Goal: Information Seeking & Learning: Learn about a topic

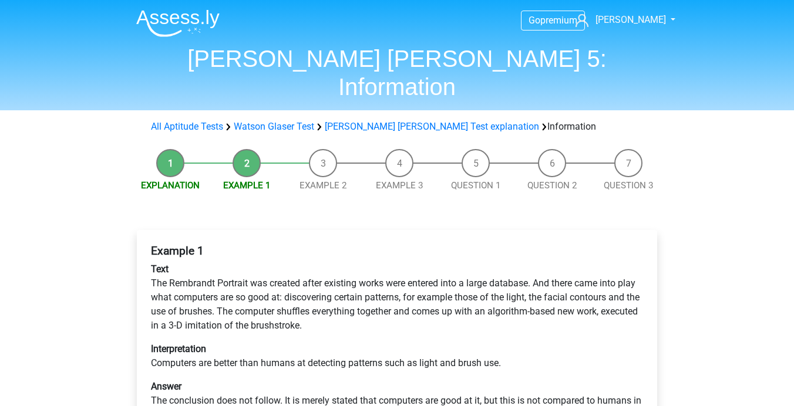
click at [199, 10] on img at bounding box center [177, 23] width 83 height 28
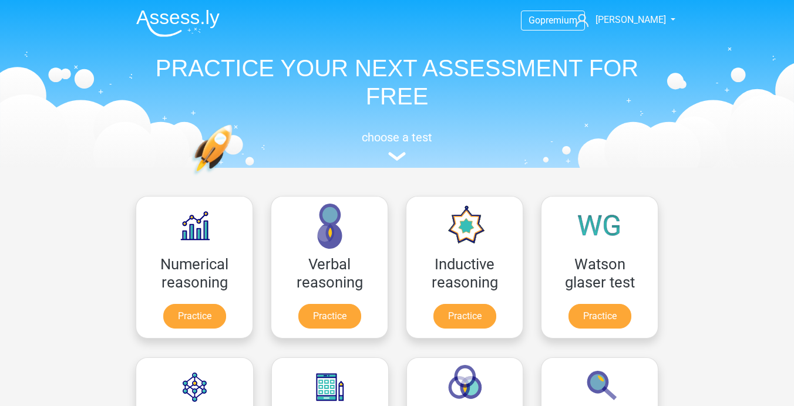
scroll to position [31, 0]
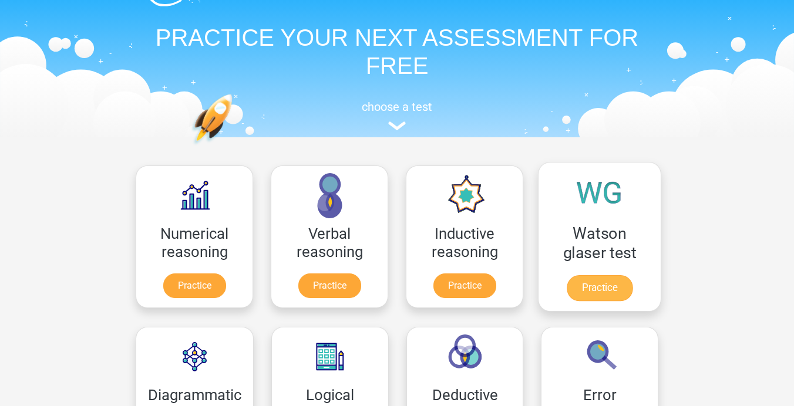
click at [611, 279] on link "Practice" at bounding box center [599, 288] width 66 height 26
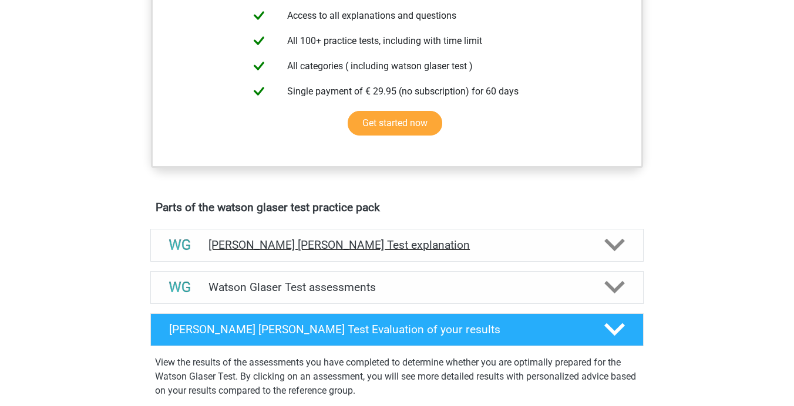
click at [419, 252] on h4 "Watson Glaser Test explanation" at bounding box center [396, 245] width 377 height 14
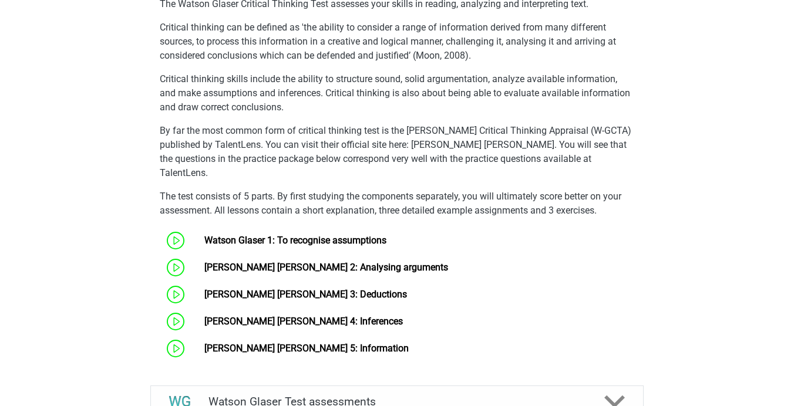
scroll to position [787, 0]
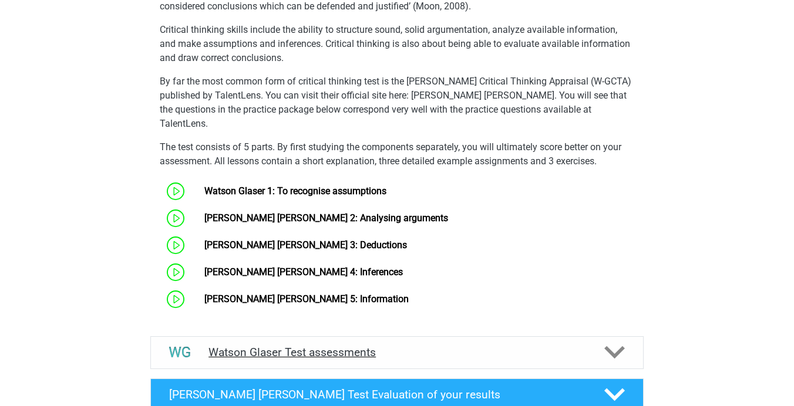
click at [362, 339] on div "Watson Glaser Test assessments" at bounding box center [396, 352] width 493 height 33
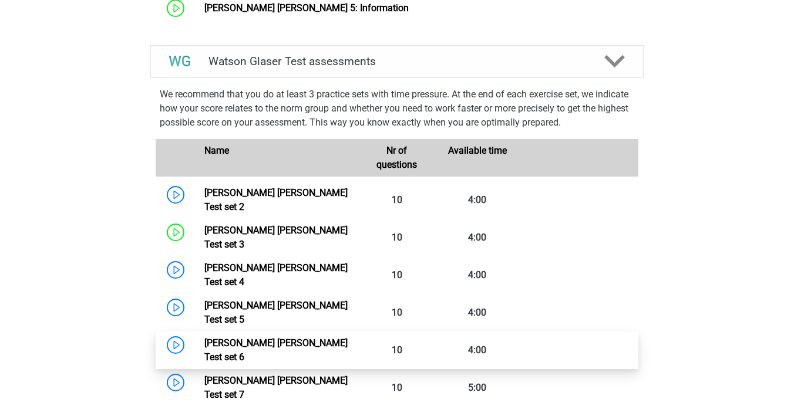
scroll to position [1099, 0]
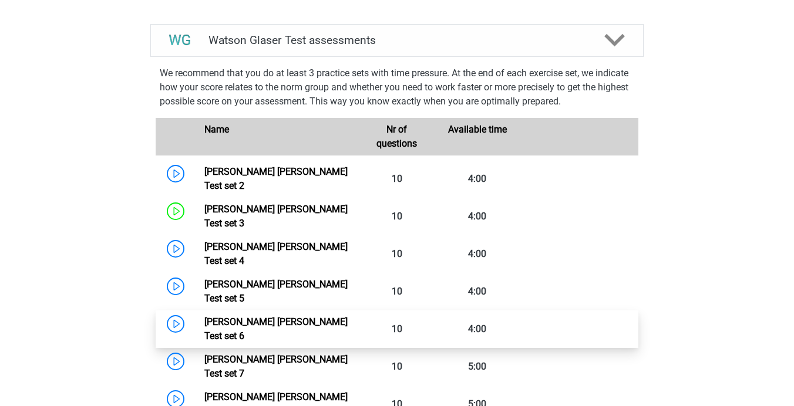
click at [311, 316] on link "Watson Glaser Test set 6" at bounding box center [275, 328] width 143 height 25
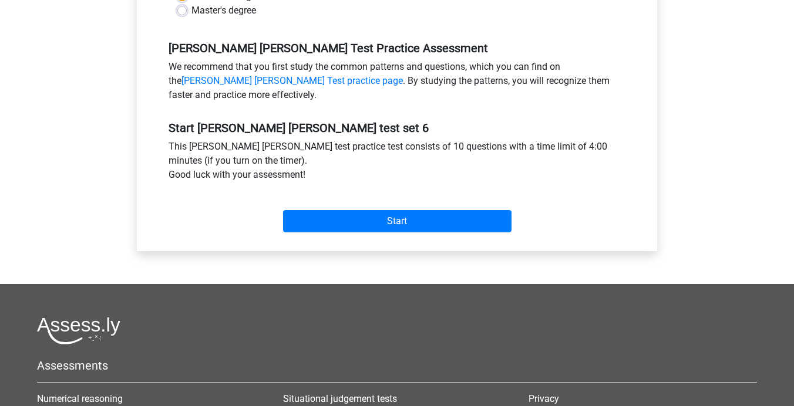
scroll to position [351, 0]
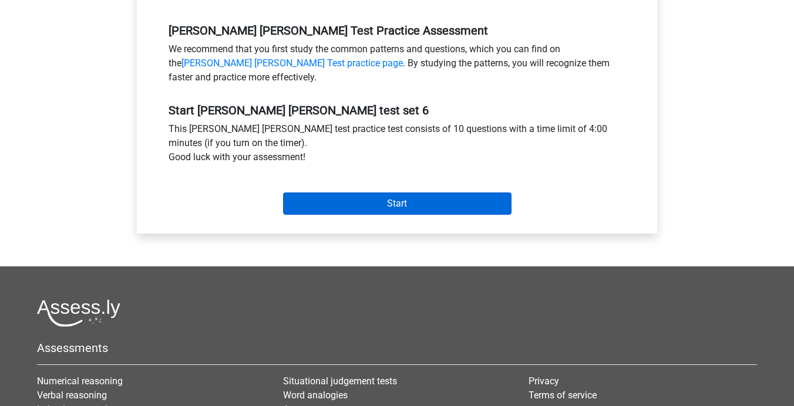
click at [350, 203] on input "Start" at bounding box center [397, 204] width 228 height 22
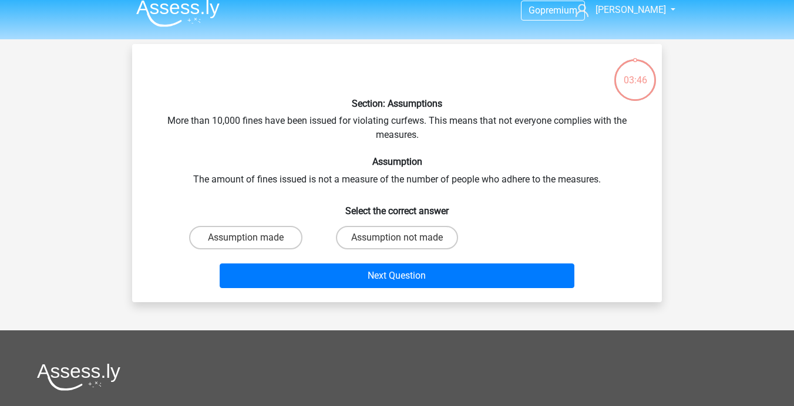
scroll to position [12, 0]
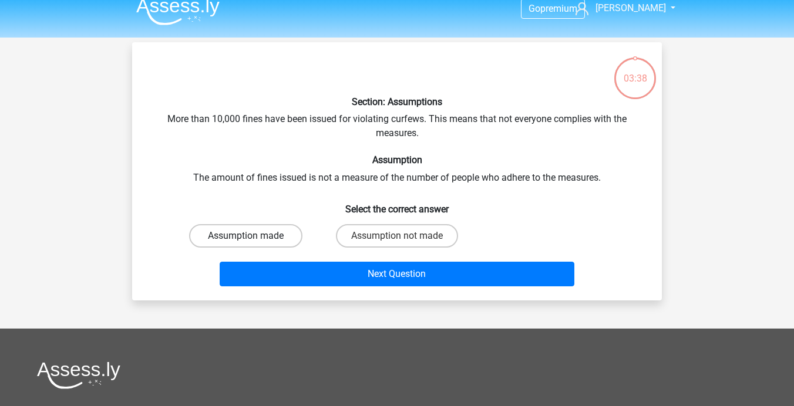
click at [261, 243] on label "Assumption made" at bounding box center [245, 235] width 113 height 23
click at [254, 243] on input "Assumption made" at bounding box center [250, 240] width 8 height 8
radio input "true"
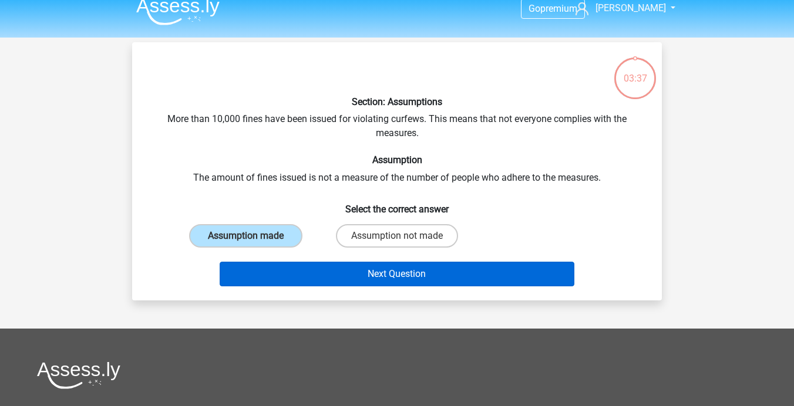
click at [329, 273] on button "Next Question" at bounding box center [397, 274] width 355 height 25
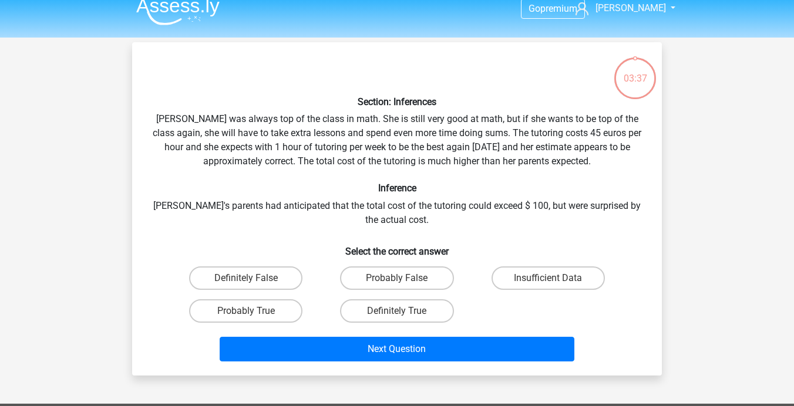
scroll to position [54, 0]
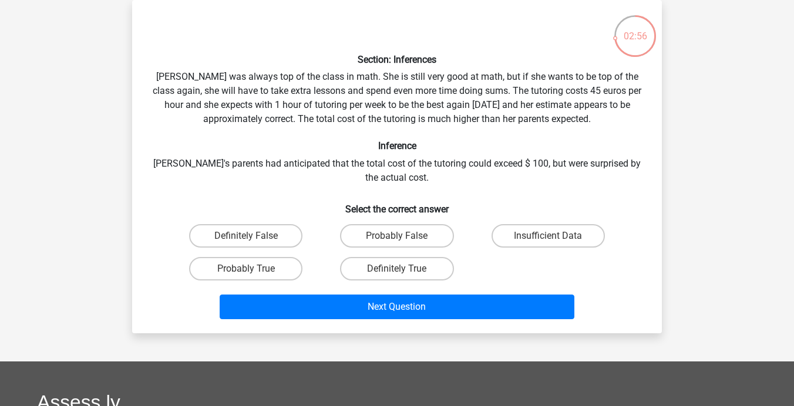
click at [480, 32] on p at bounding box center [375, 26] width 448 height 35
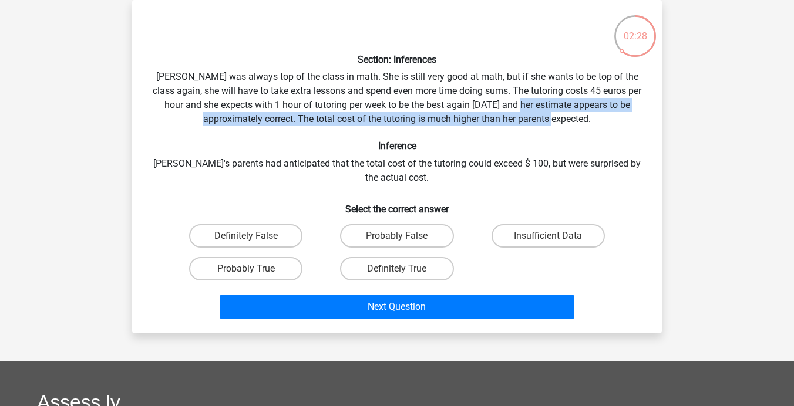
drag, startPoint x: 511, startPoint y: 103, endPoint x: 542, endPoint y: 111, distance: 32.2
click at [542, 111] on div "Section: Inferences Maria was always top of the class in math. She is still ver…" at bounding box center [397, 166] width 520 height 315
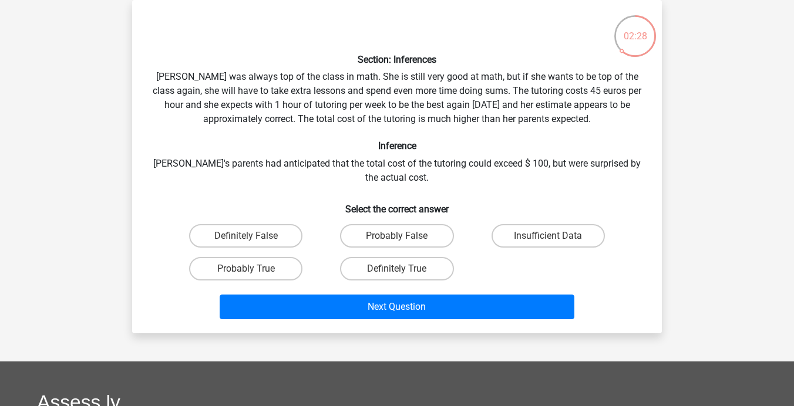
click at [402, 149] on h6 "Inference" at bounding box center [397, 145] width 492 height 11
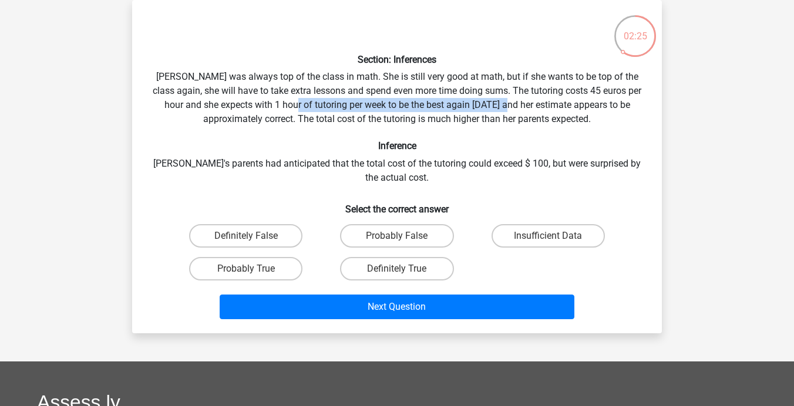
drag, startPoint x: 282, startPoint y: 102, endPoint x: 498, endPoint y: 97, distance: 216.1
click at [498, 97] on div "Section: Inferences Maria was always top of the class in math. She is still ver…" at bounding box center [397, 166] width 520 height 315
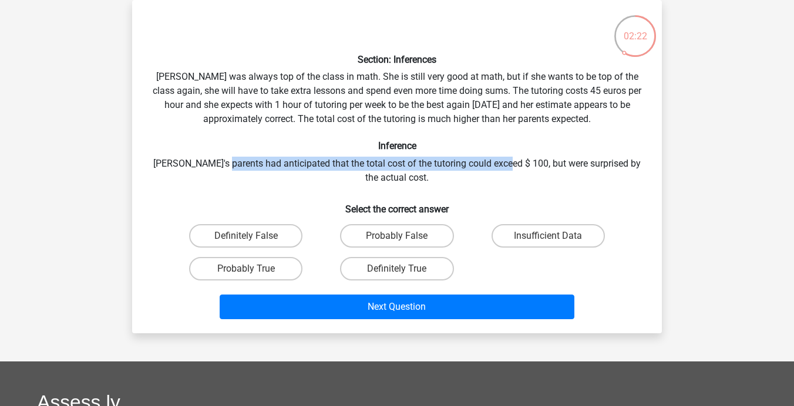
drag, startPoint x: 219, startPoint y: 161, endPoint x: 504, endPoint y: 157, distance: 285.3
click at [504, 157] on div "Section: Inferences Maria was always top of the class in math. She is still ver…" at bounding box center [397, 166] width 520 height 315
click at [522, 230] on label "Insufficient Data" at bounding box center [547, 235] width 113 height 23
click at [548, 236] on input "Insufficient Data" at bounding box center [552, 240] width 8 height 8
radio input "true"
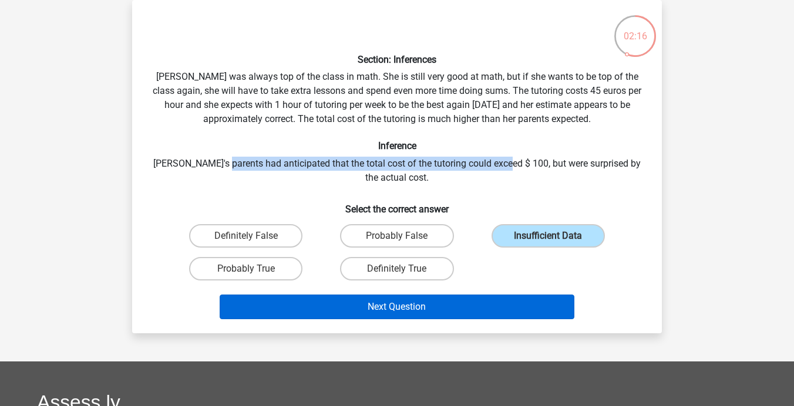
click at [460, 303] on button "Next Question" at bounding box center [397, 307] width 355 height 25
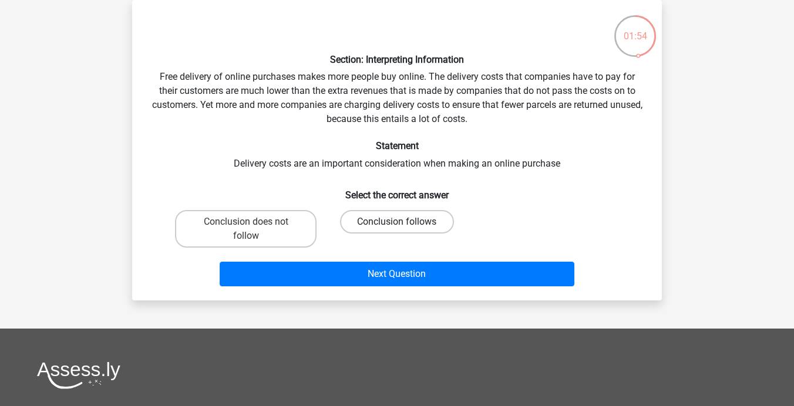
click at [394, 226] on label "Conclusion follows" at bounding box center [396, 221] width 113 height 23
click at [397, 226] on input "Conclusion follows" at bounding box center [401, 226] width 8 height 8
radio input "true"
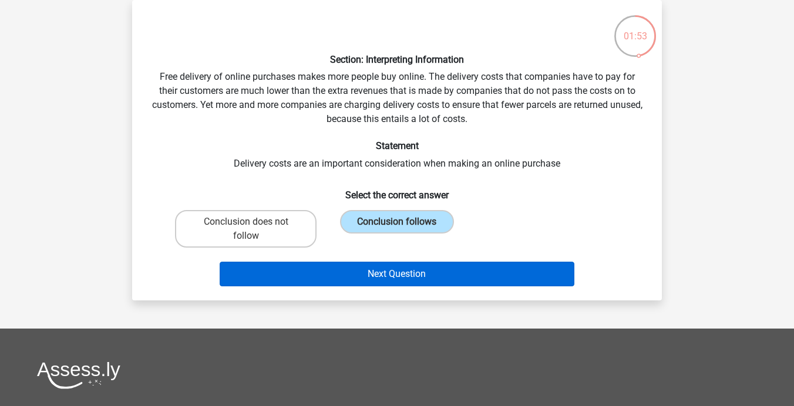
click at [394, 284] on button "Next Question" at bounding box center [397, 274] width 355 height 25
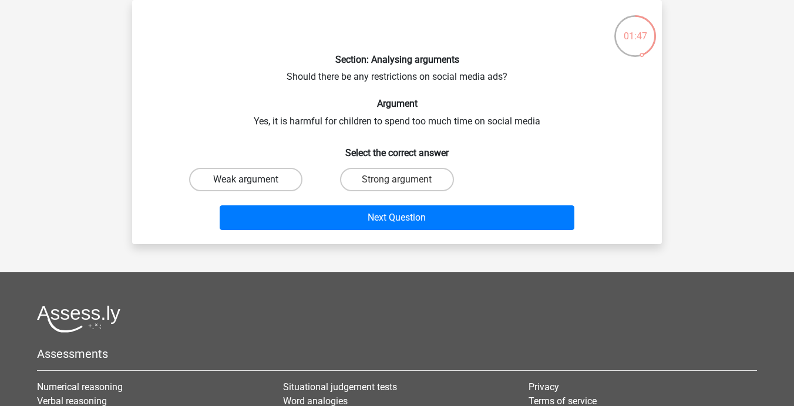
click at [278, 174] on label "Weak argument" at bounding box center [245, 179] width 113 height 23
click at [254, 180] on input "Weak argument" at bounding box center [250, 184] width 8 height 8
radio input "true"
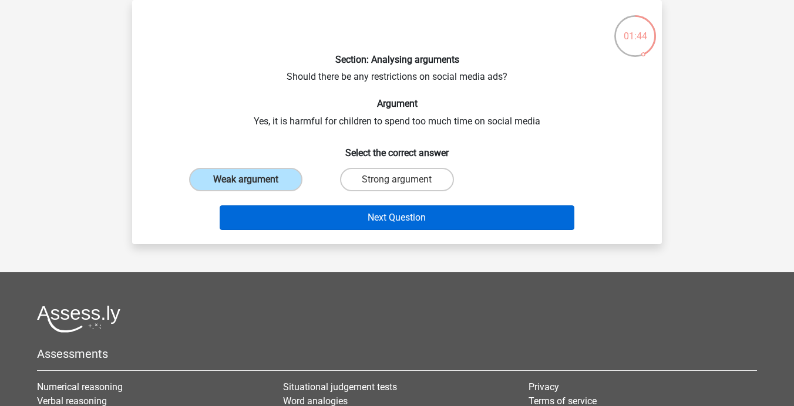
click at [342, 213] on button "Next Question" at bounding box center [397, 217] width 355 height 25
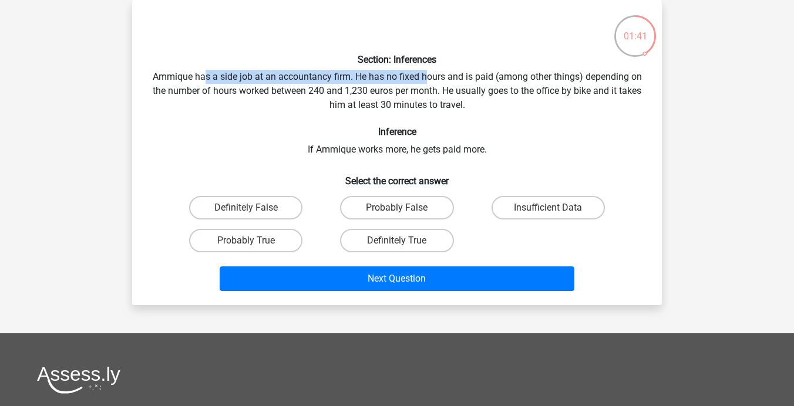
drag, startPoint x: 204, startPoint y: 72, endPoint x: 429, endPoint y: 80, distance: 225.6
click at [429, 80] on div "Section: Inferences Ammique has a side job at an accountancy firm. He has no fi…" at bounding box center [397, 152] width 520 height 286
click at [272, 231] on label "Probably True" at bounding box center [245, 240] width 113 height 23
click at [254, 241] on input "Probably True" at bounding box center [250, 245] width 8 height 8
radio input "true"
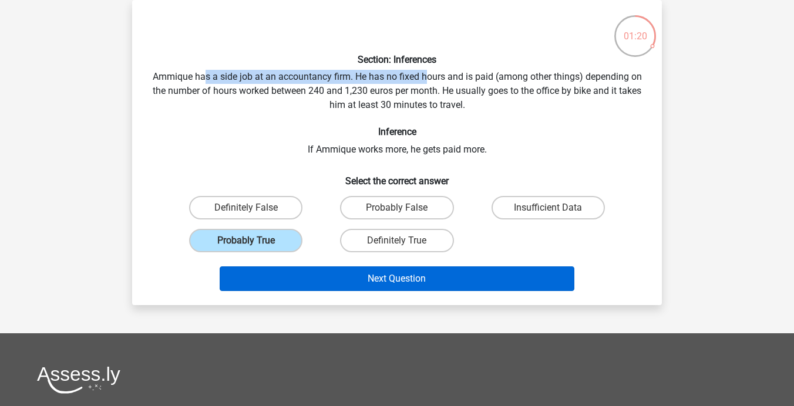
click at [371, 278] on button "Next Question" at bounding box center [397, 279] width 355 height 25
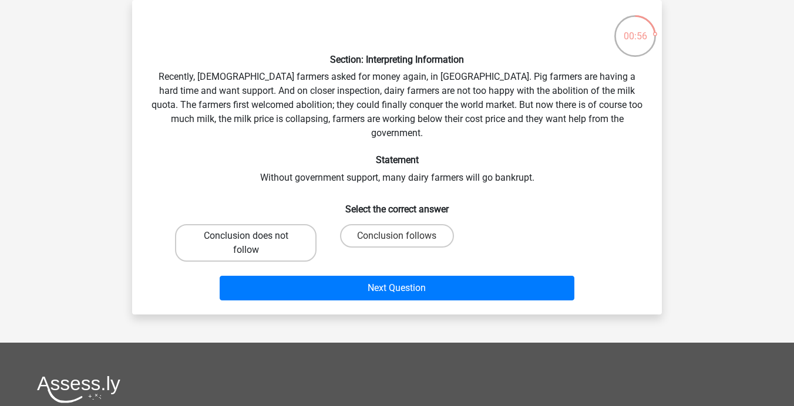
click at [272, 230] on label "Conclusion does not follow" at bounding box center [245, 243] width 141 height 38
click at [254, 236] on input "Conclusion does not follow" at bounding box center [250, 240] width 8 height 8
radio input "true"
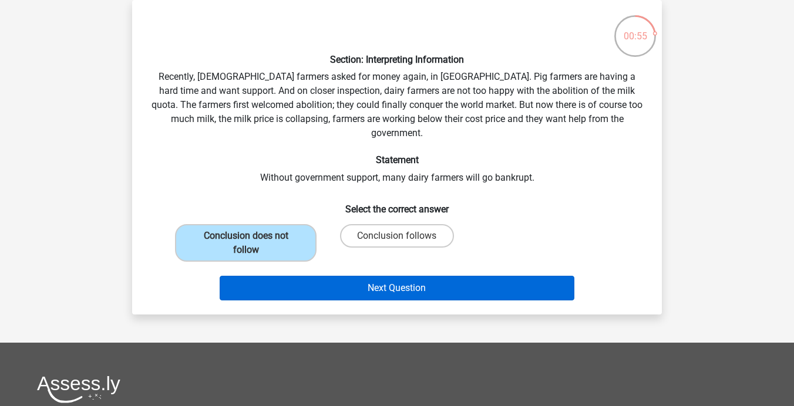
click at [310, 276] on button "Next Question" at bounding box center [397, 288] width 355 height 25
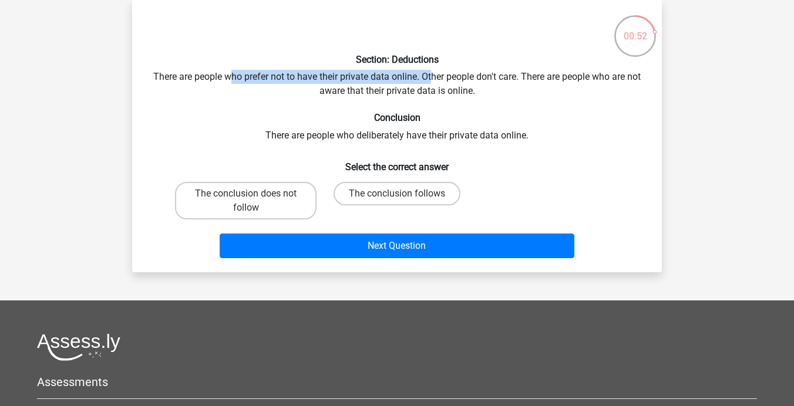
drag, startPoint x: 237, startPoint y: 80, endPoint x: 437, endPoint y: 79, distance: 200.2
click at [437, 79] on div "Section: Deductions There are people who prefer not to have their private data …" at bounding box center [397, 136] width 520 height 254
click at [287, 207] on label "The conclusion does not follow" at bounding box center [245, 201] width 141 height 38
click at [254, 201] on input "The conclusion does not follow" at bounding box center [250, 198] width 8 height 8
radio input "true"
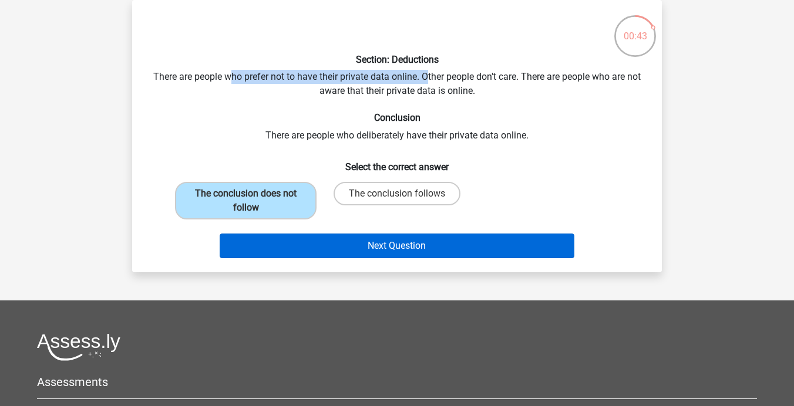
click at [302, 235] on button "Next Question" at bounding box center [397, 246] width 355 height 25
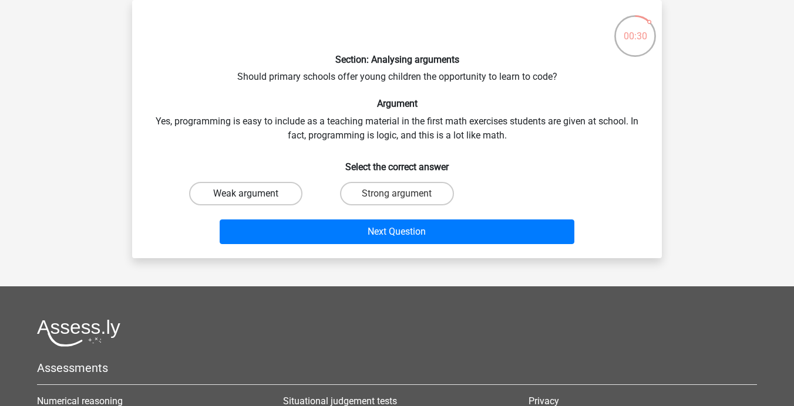
click at [283, 186] on label "Weak argument" at bounding box center [245, 193] width 113 height 23
click at [254, 194] on input "Weak argument" at bounding box center [250, 198] width 8 height 8
radio input "true"
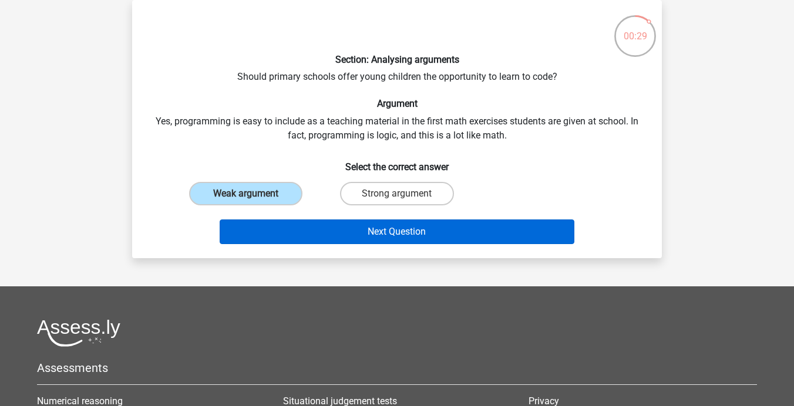
click at [323, 230] on button "Next Question" at bounding box center [397, 232] width 355 height 25
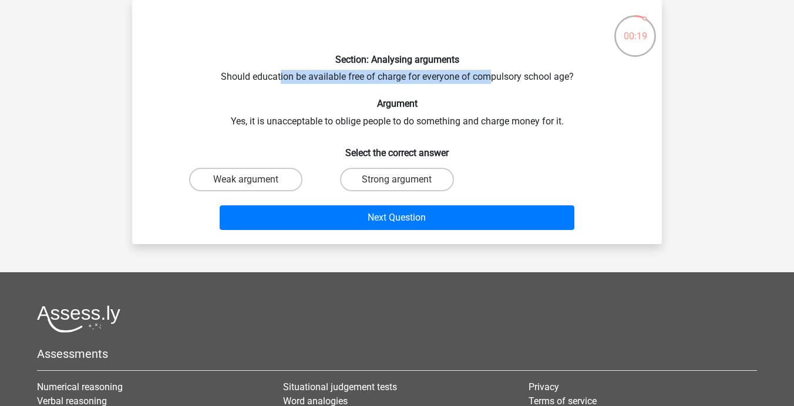
drag, startPoint x: 278, startPoint y: 79, endPoint x: 493, endPoint y: 76, distance: 214.9
click at [493, 76] on div "Section: Analysing arguments Should education be available free of charge for e…" at bounding box center [397, 121] width 520 height 225
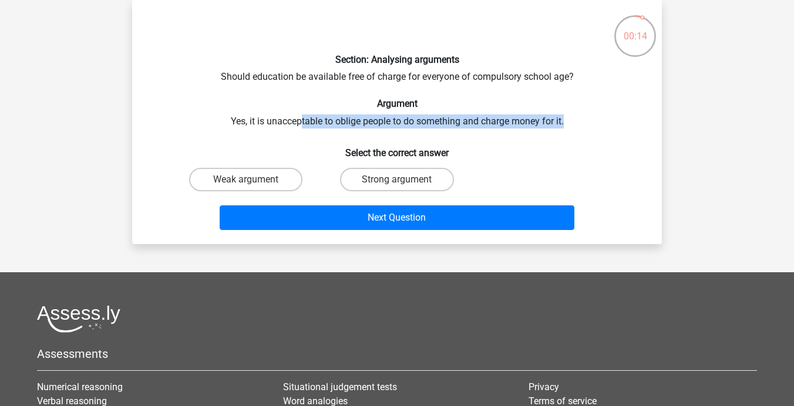
drag, startPoint x: 299, startPoint y: 120, endPoint x: 512, endPoint y: 127, distance: 213.2
click at [512, 127] on div "Section: Analysing arguments Should education be available free of charge for e…" at bounding box center [397, 121] width 520 height 225
click at [387, 173] on label "Strong argument" at bounding box center [396, 179] width 113 height 23
click at [397, 180] on input "Strong argument" at bounding box center [401, 184] width 8 height 8
radio input "true"
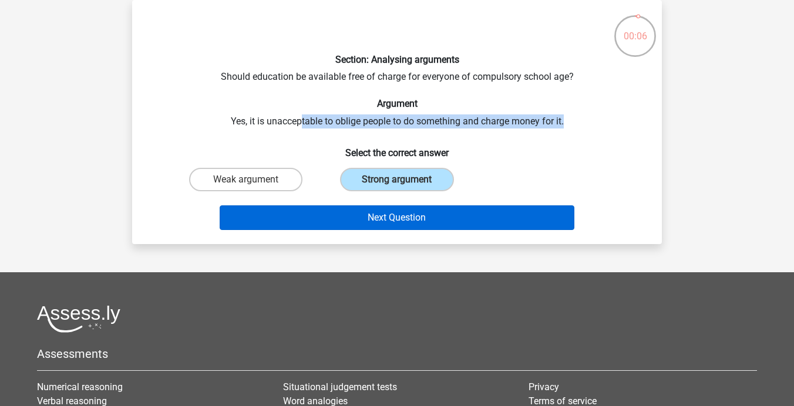
click at [382, 215] on button "Next Question" at bounding box center [397, 217] width 355 height 25
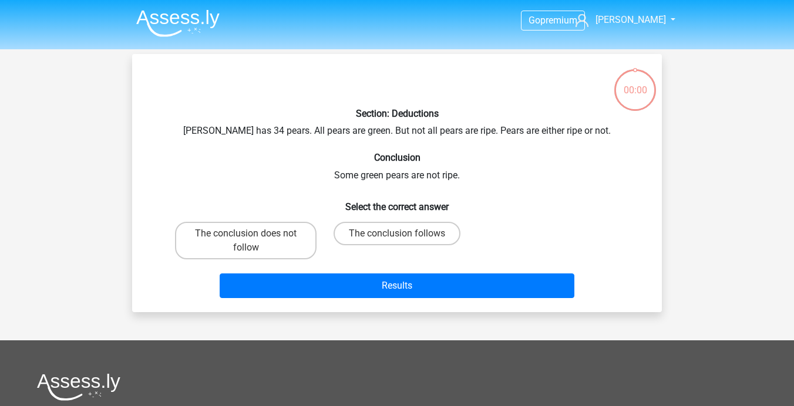
scroll to position [54, 0]
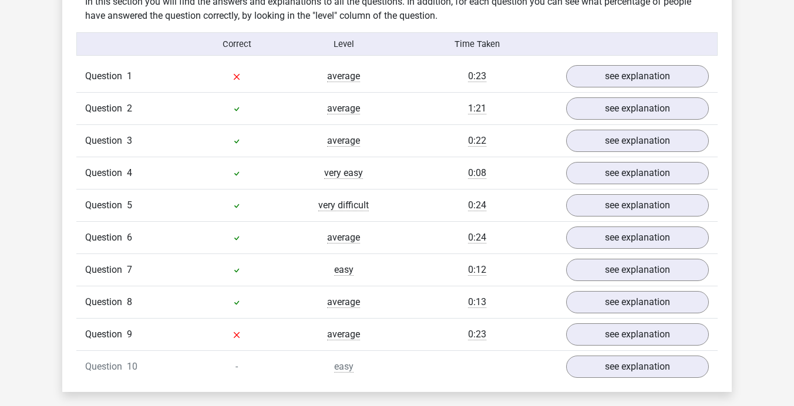
scroll to position [917, 0]
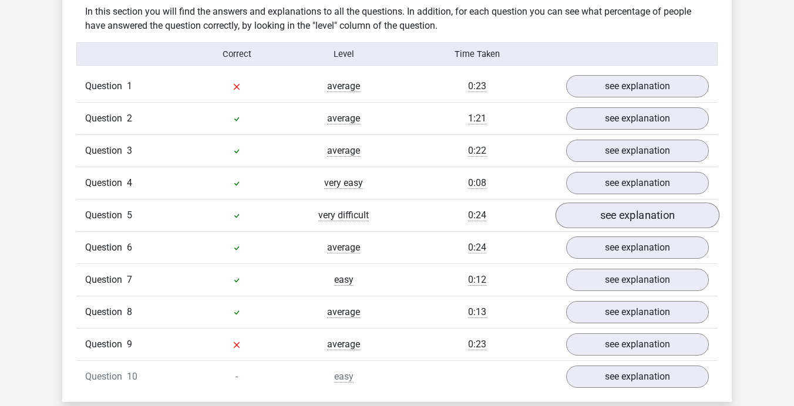
click at [595, 212] on link "see explanation" at bounding box center [637, 216] width 164 height 26
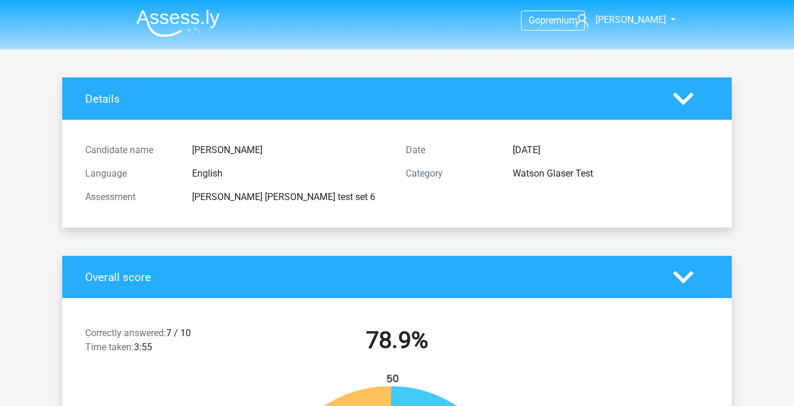
scroll to position [0, 0]
